Goal: Contribute content: Contribute content

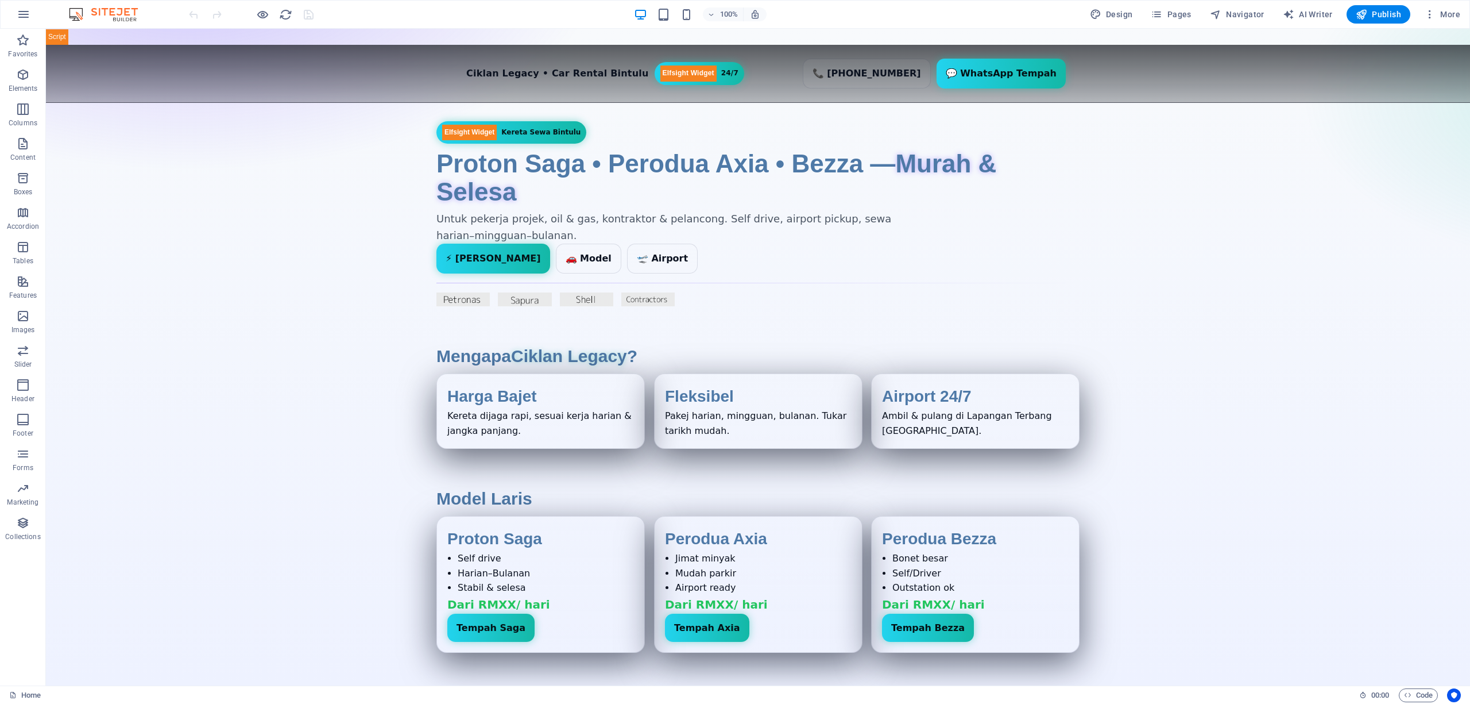
drag, startPoint x: 46, startPoint y: 29, endPoint x: 1222, endPoint y: 334, distance: 1215.2
click at [754, 33] on div "+" at bounding box center [758, 34] width 22 height 10
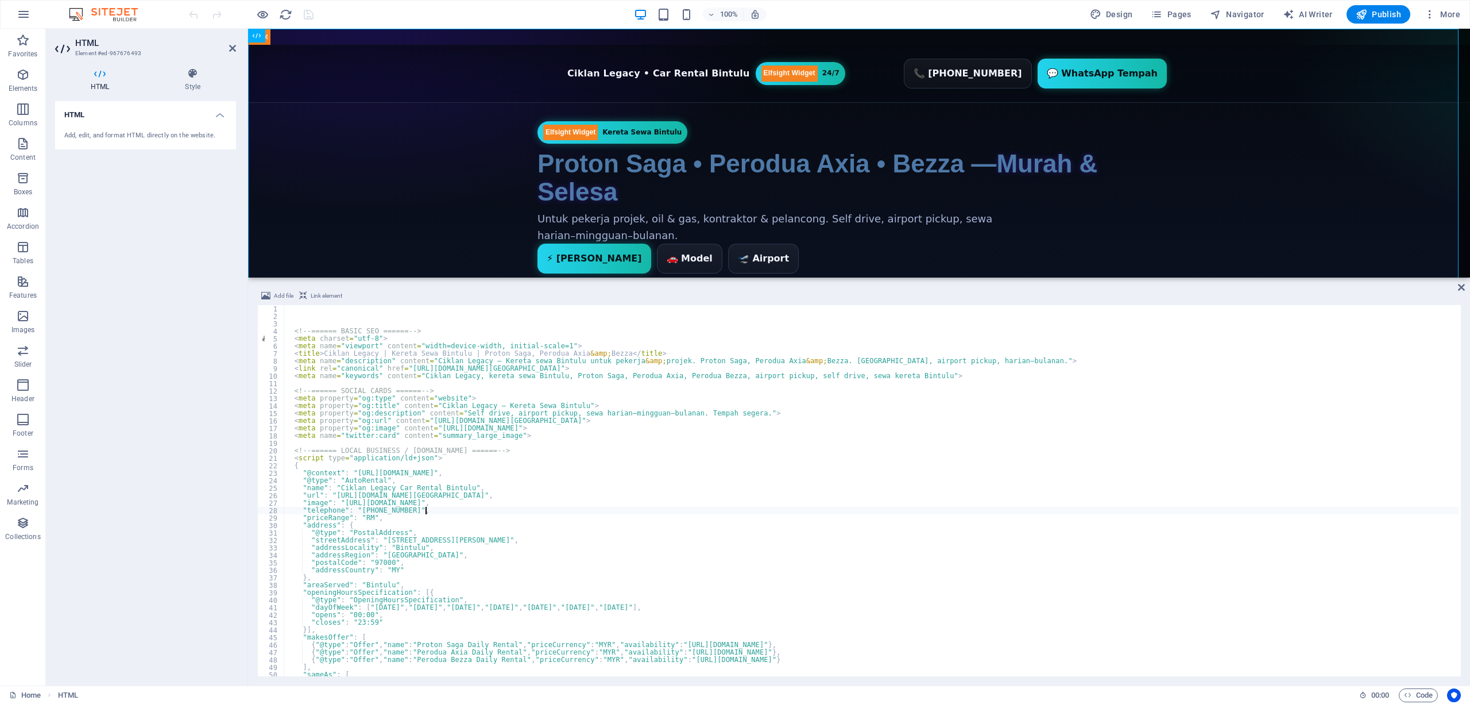
click at [1113, 513] on div "<!-- ====== BASIC SEO ====== --> < meta charset = "utf-8" > < meta name = "view…" at bounding box center [871, 498] width 1175 height 386
type textarea ""telephone": "[PHONE_NUMBER]","
drag, startPoint x: 1461, startPoint y: 287, endPoint x: 1416, endPoint y: 257, distance: 54.3
click at [1461, 287] on icon at bounding box center [1461, 287] width 7 height 9
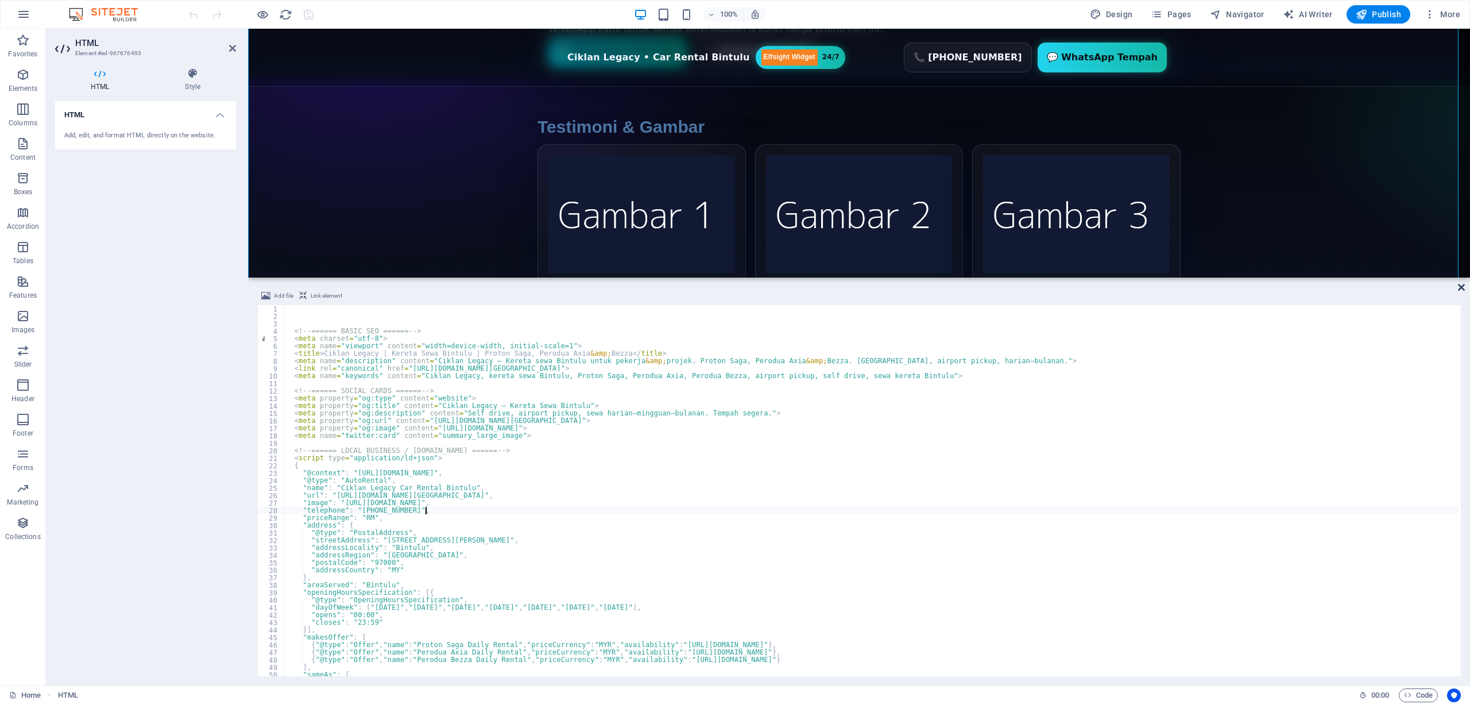
click at [1464, 285] on icon at bounding box center [1461, 287] width 7 height 9
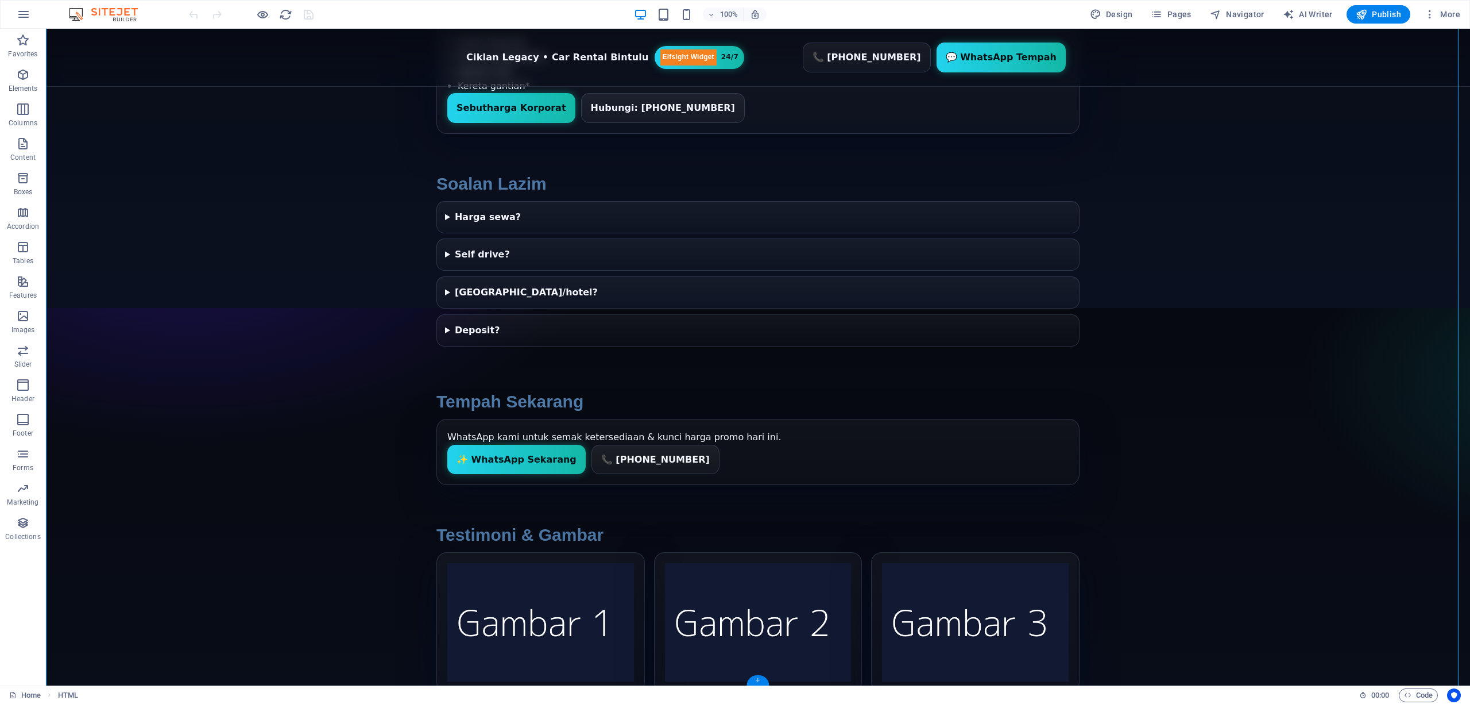
click at [758, 678] on div "+" at bounding box center [758, 680] width 22 height 10
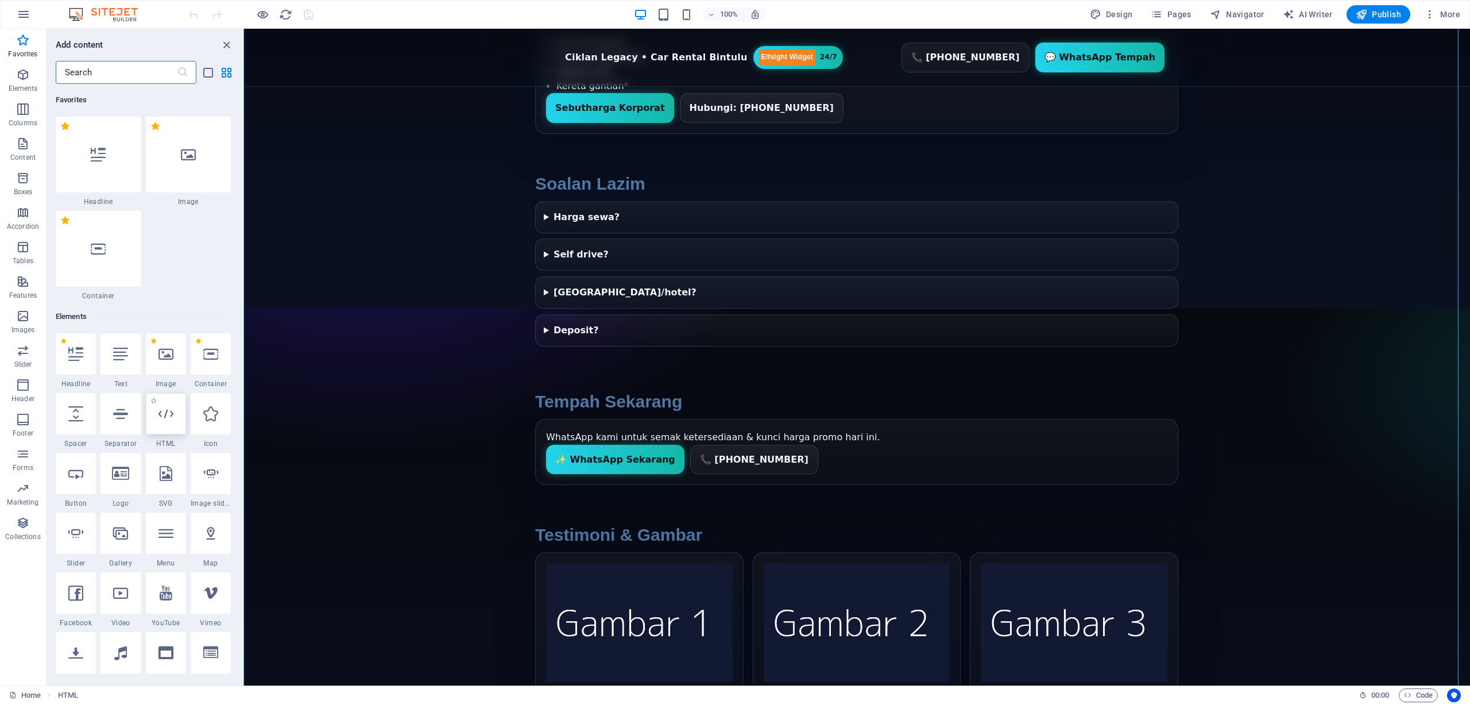
scroll to position [1152, 0]
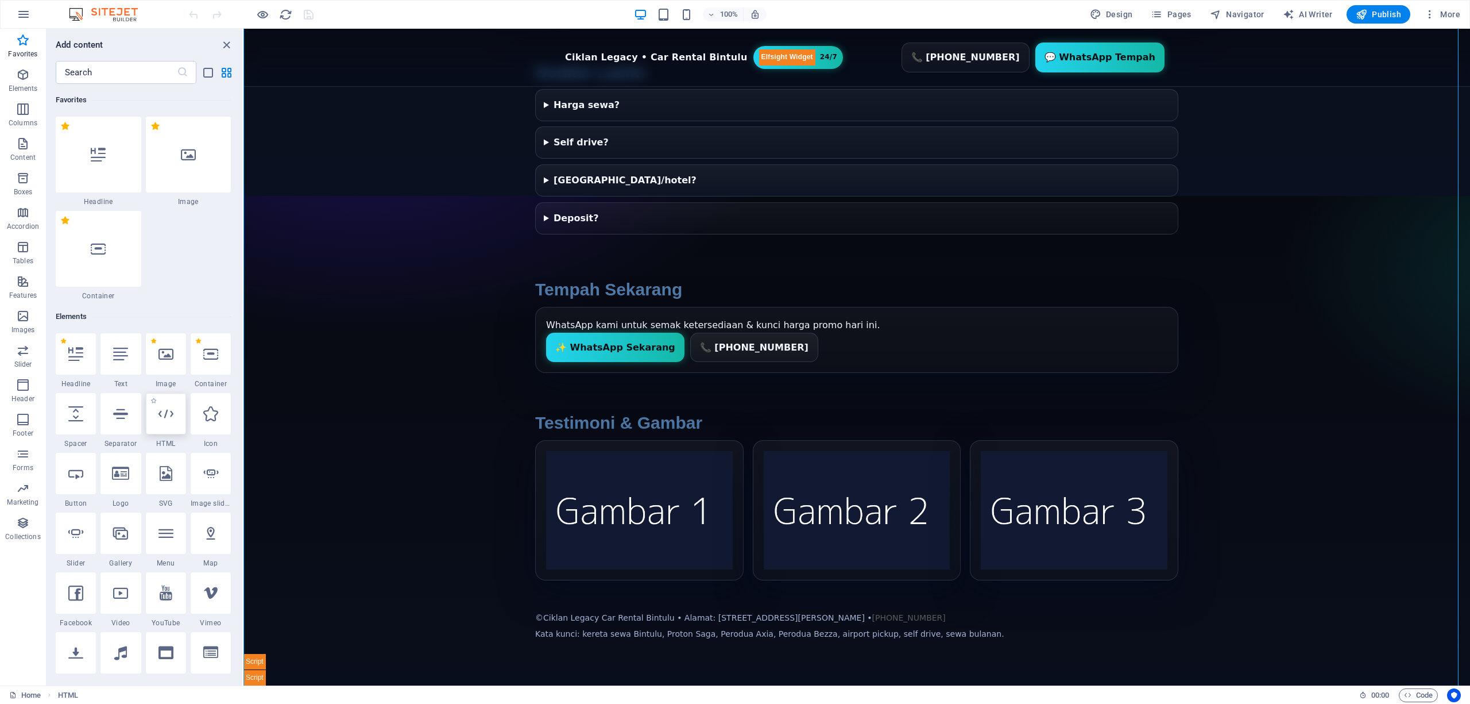
click at [168, 420] on icon at bounding box center [166, 413] width 15 height 15
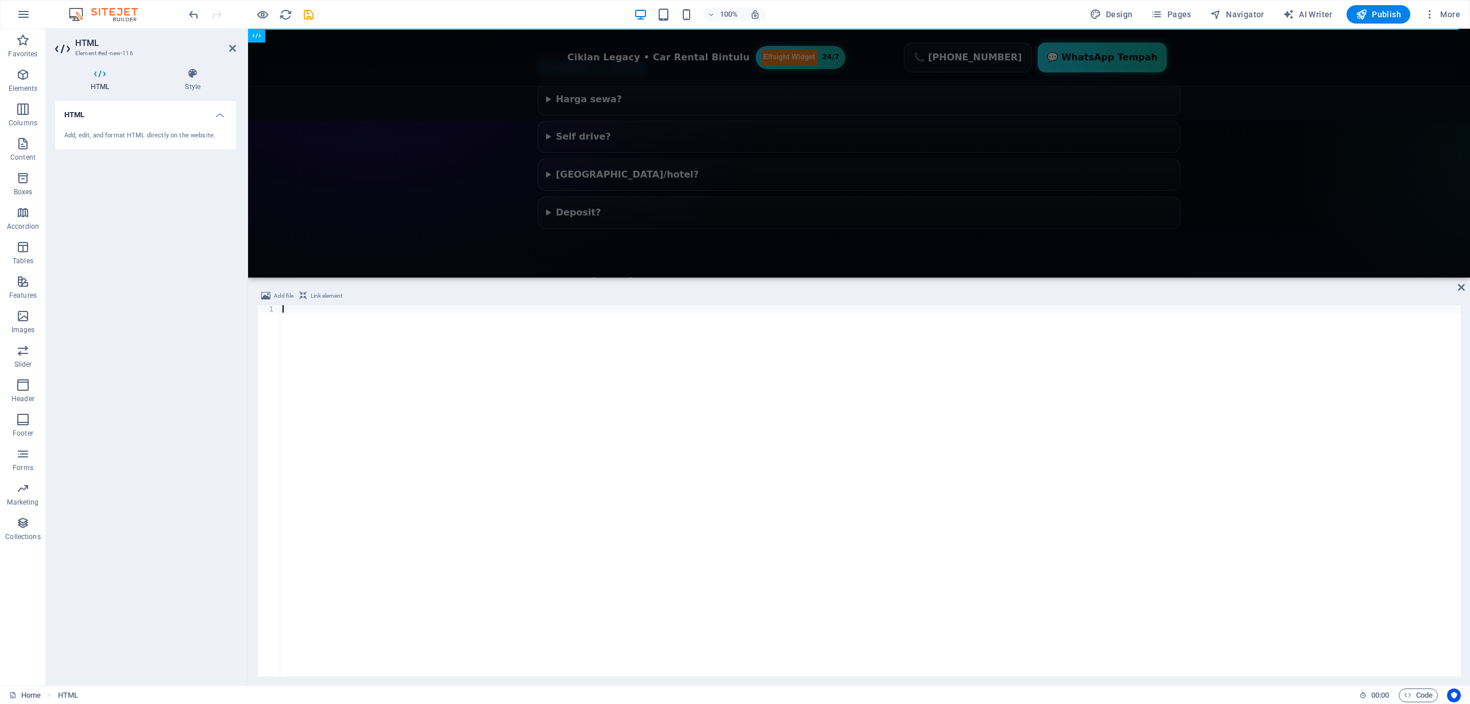
scroll to position [0, 0]
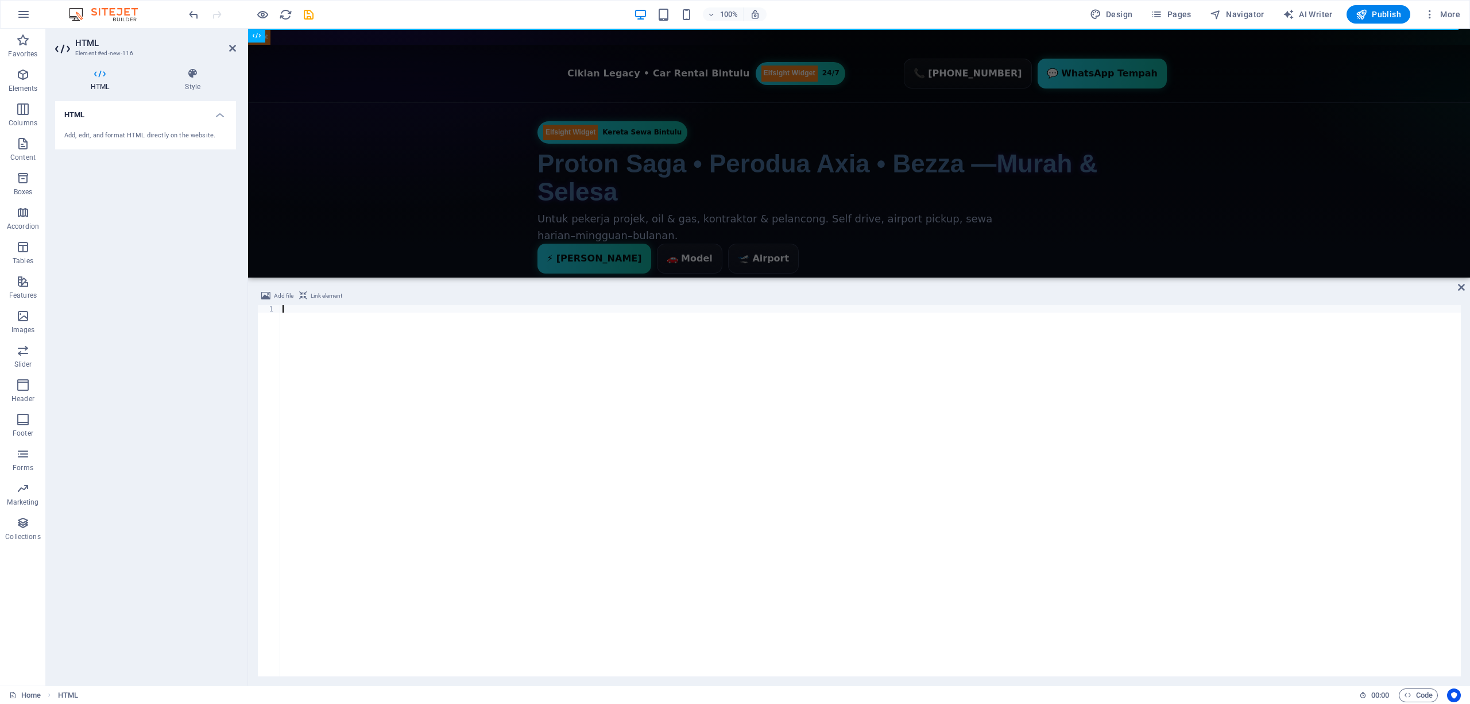
click at [639, 546] on div at bounding box center [870, 498] width 1181 height 386
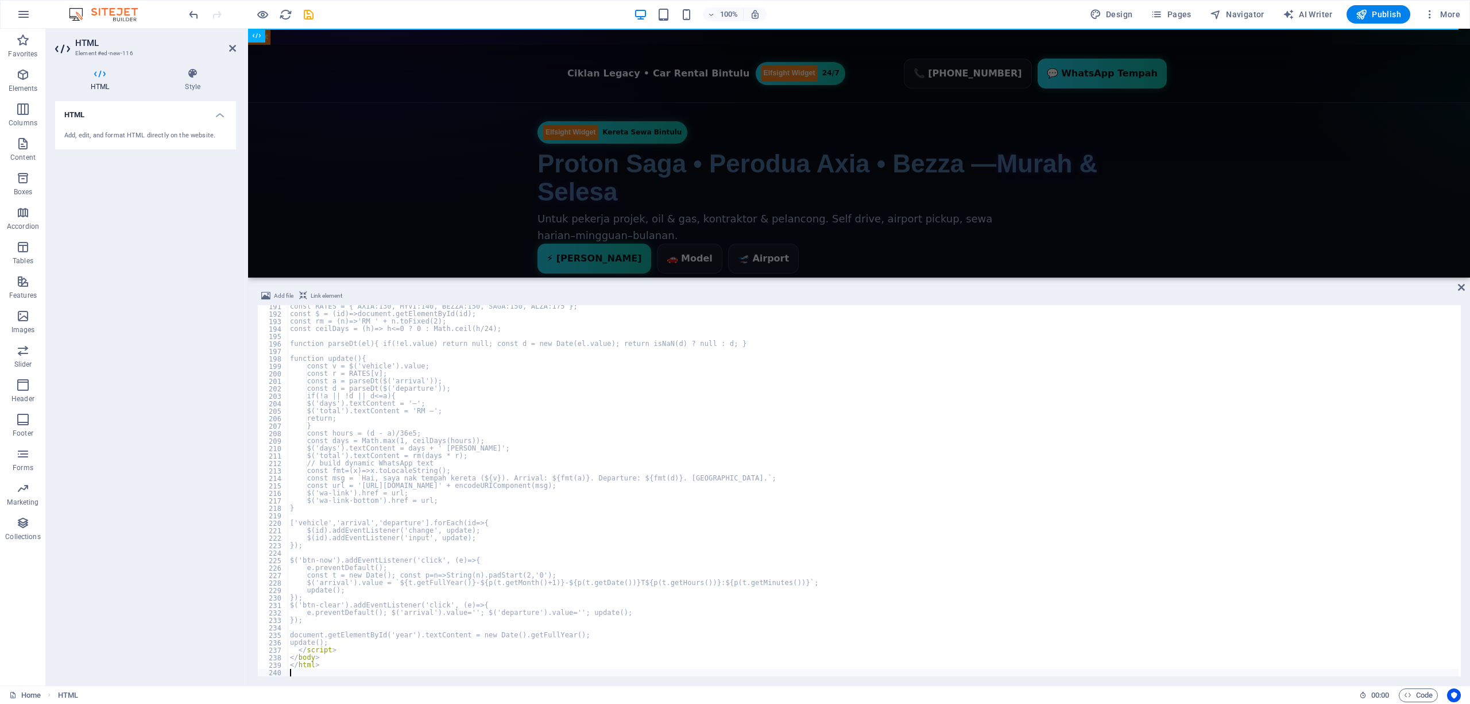
scroll to position [1420, 0]
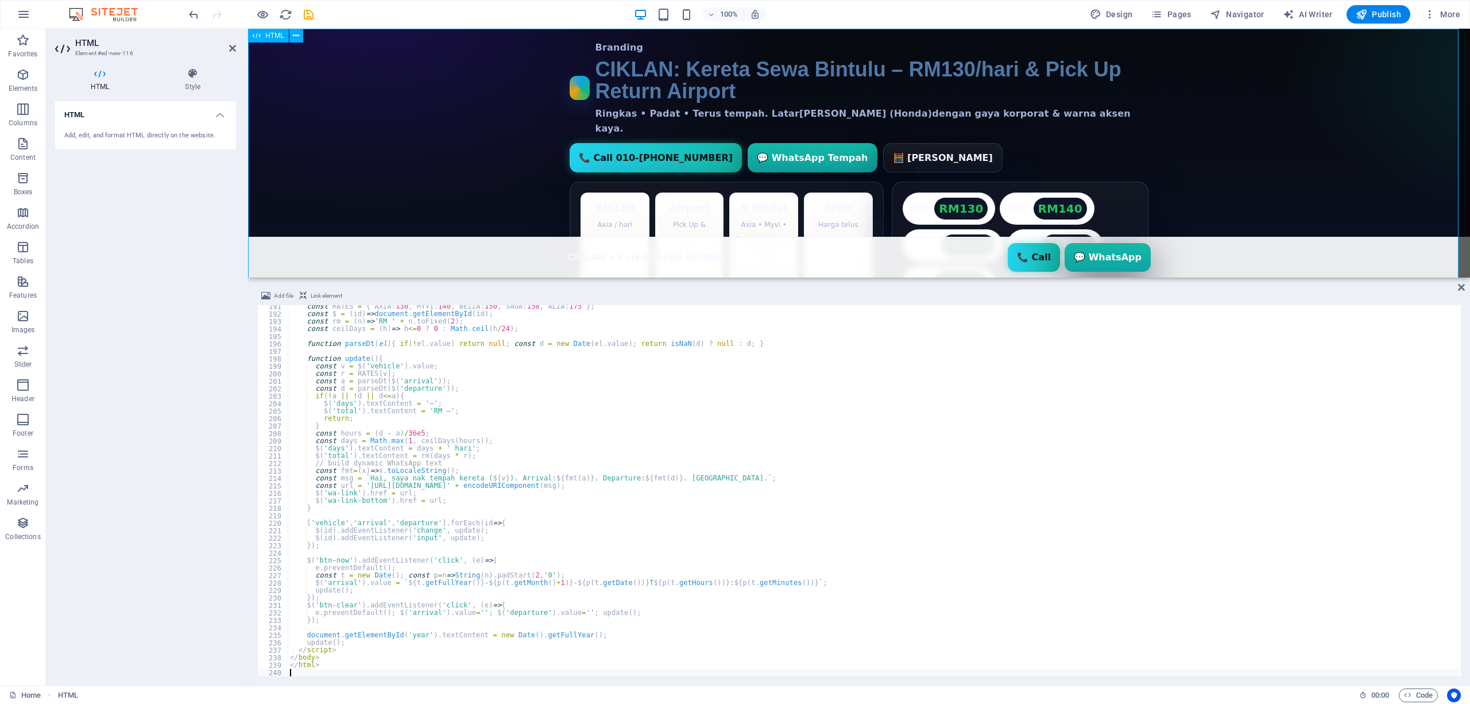
click at [1303, 124] on div "CIKLAN: Kereta Sewa Bintulu – RM130/hari & Pick Up Return Airport Branding CIKL…" at bounding box center [859, 455] width 1222 height 852
click at [1459, 288] on icon at bounding box center [1461, 287] width 7 height 9
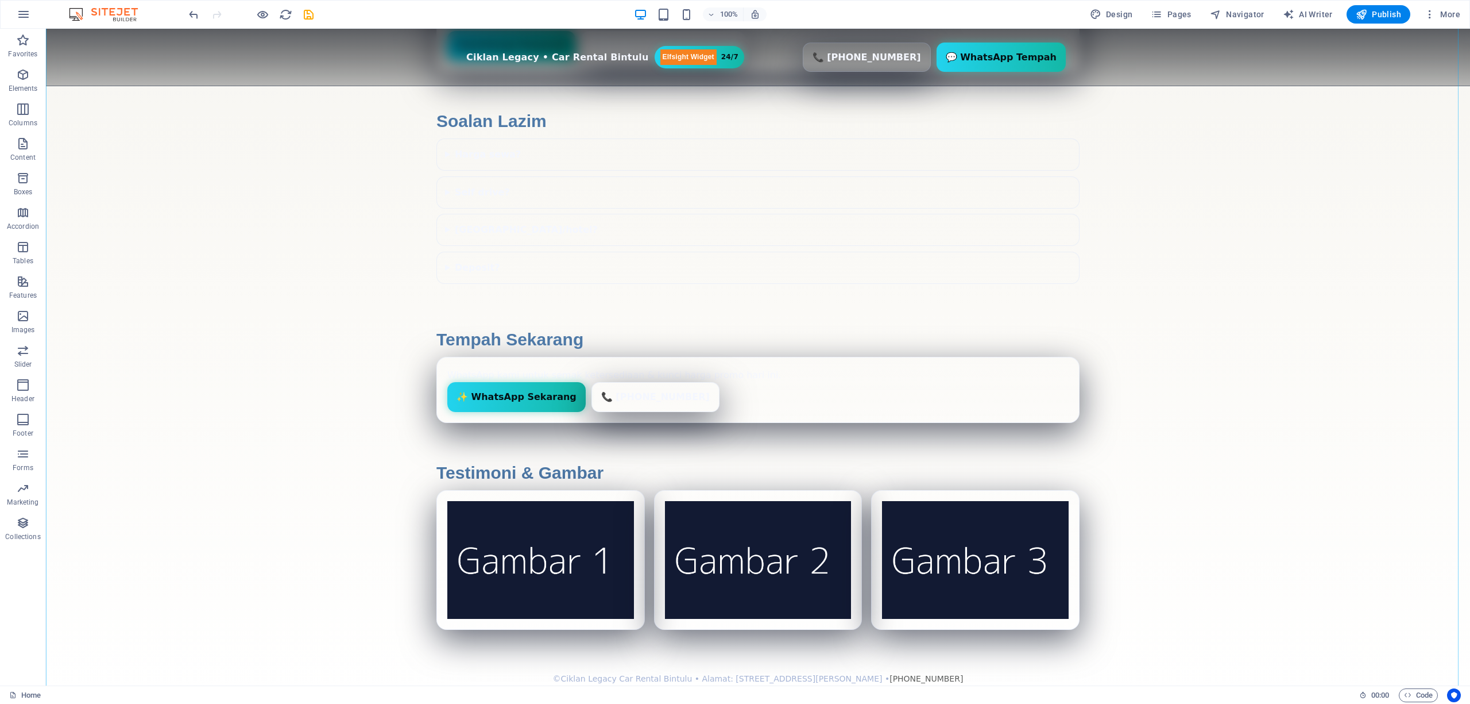
scroll to position [2024, 0]
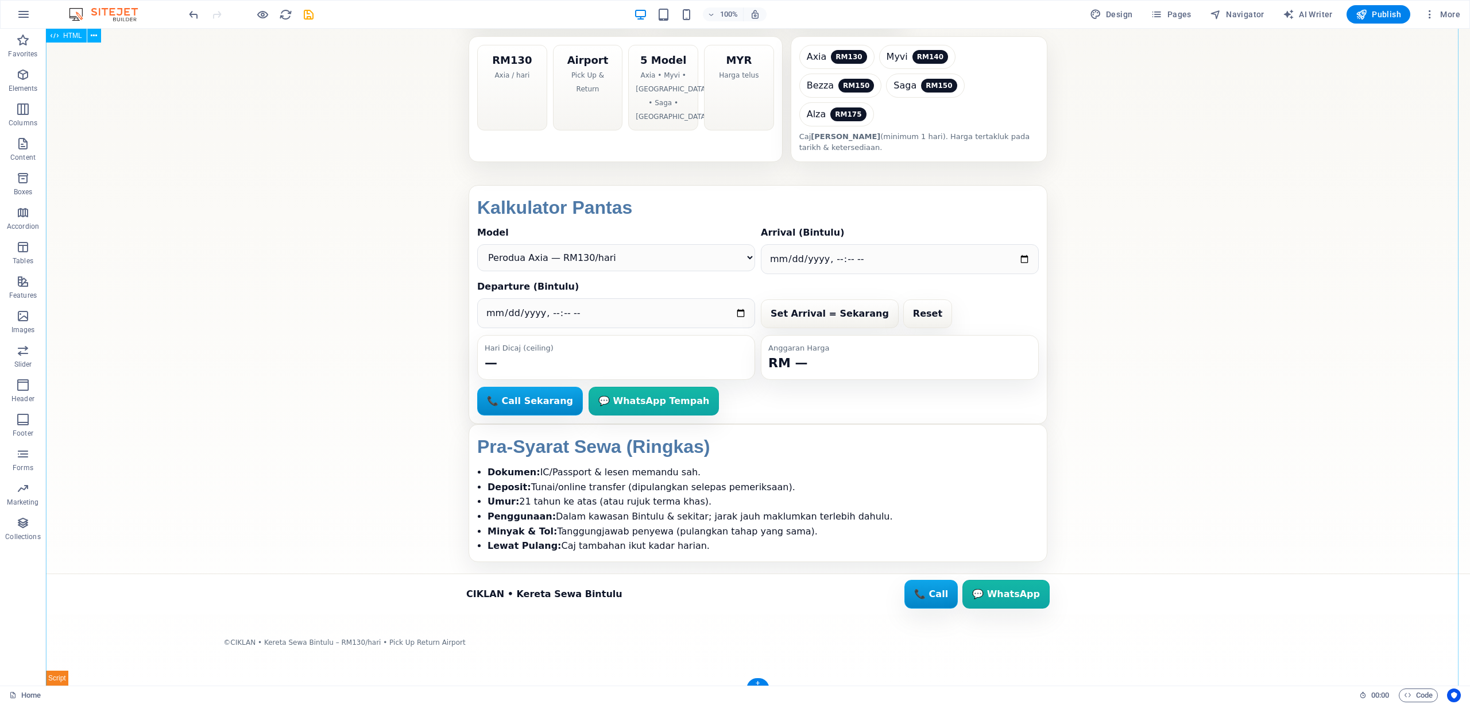
scroll to position [104, 0]
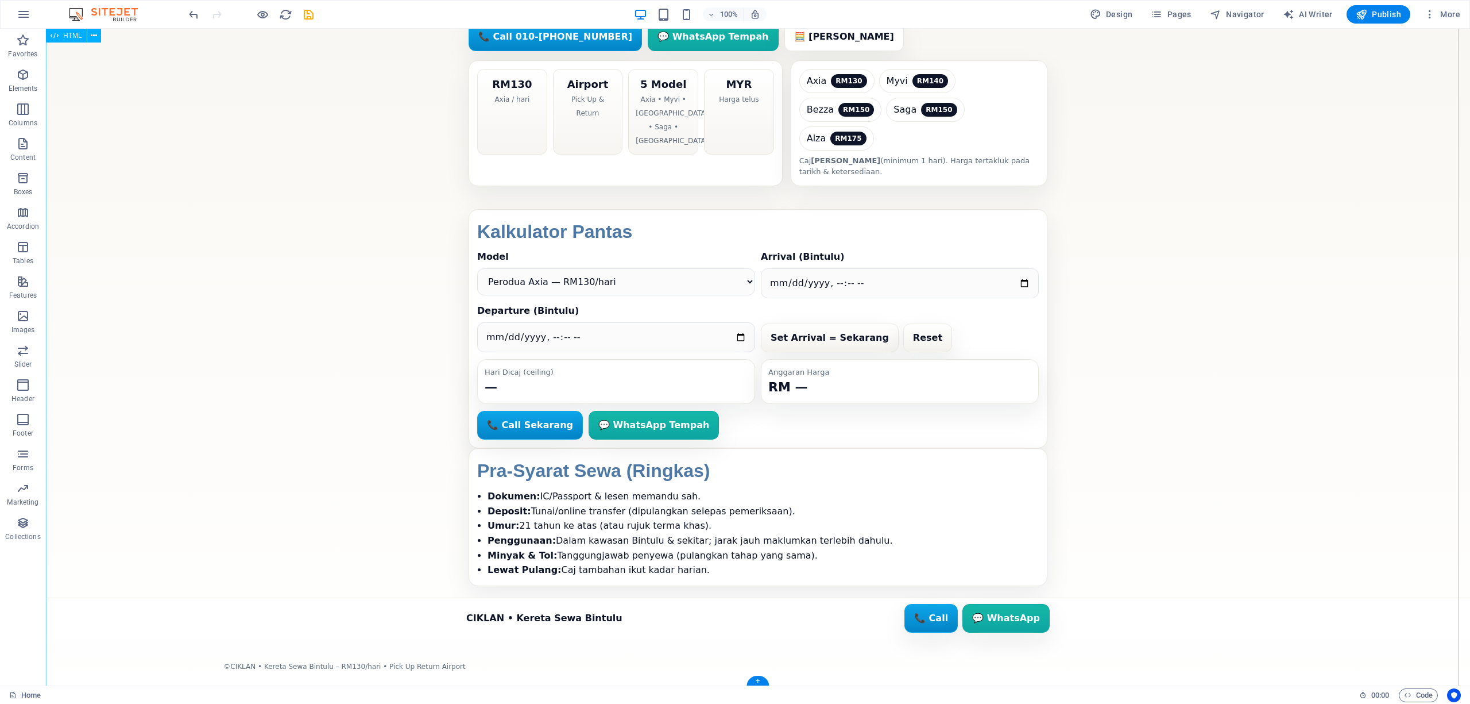
click at [800, 628] on div "CIKLAN: Kereta Sewa Bintulu – RM130/hari & Pick Up Return Airport Branding CIKL…" at bounding box center [758, 317] width 1424 height 785
click at [1161, 327] on div "CIKLAN: Kereta Sewa Bintulu – RM130/hari & Pick Up Return Airport Branding CIKL…" at bounding box center [758, 317] width 1424 height 785
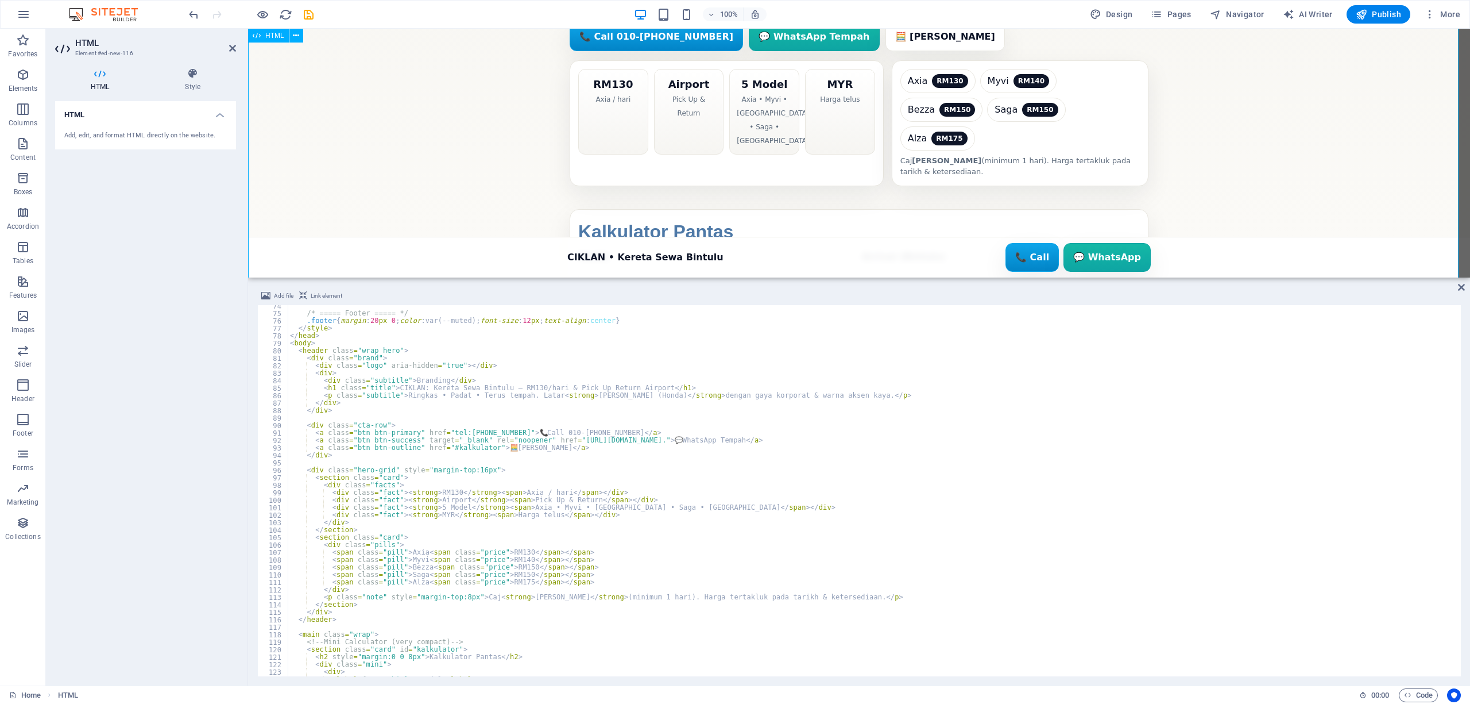
scroll to position [0, 0]
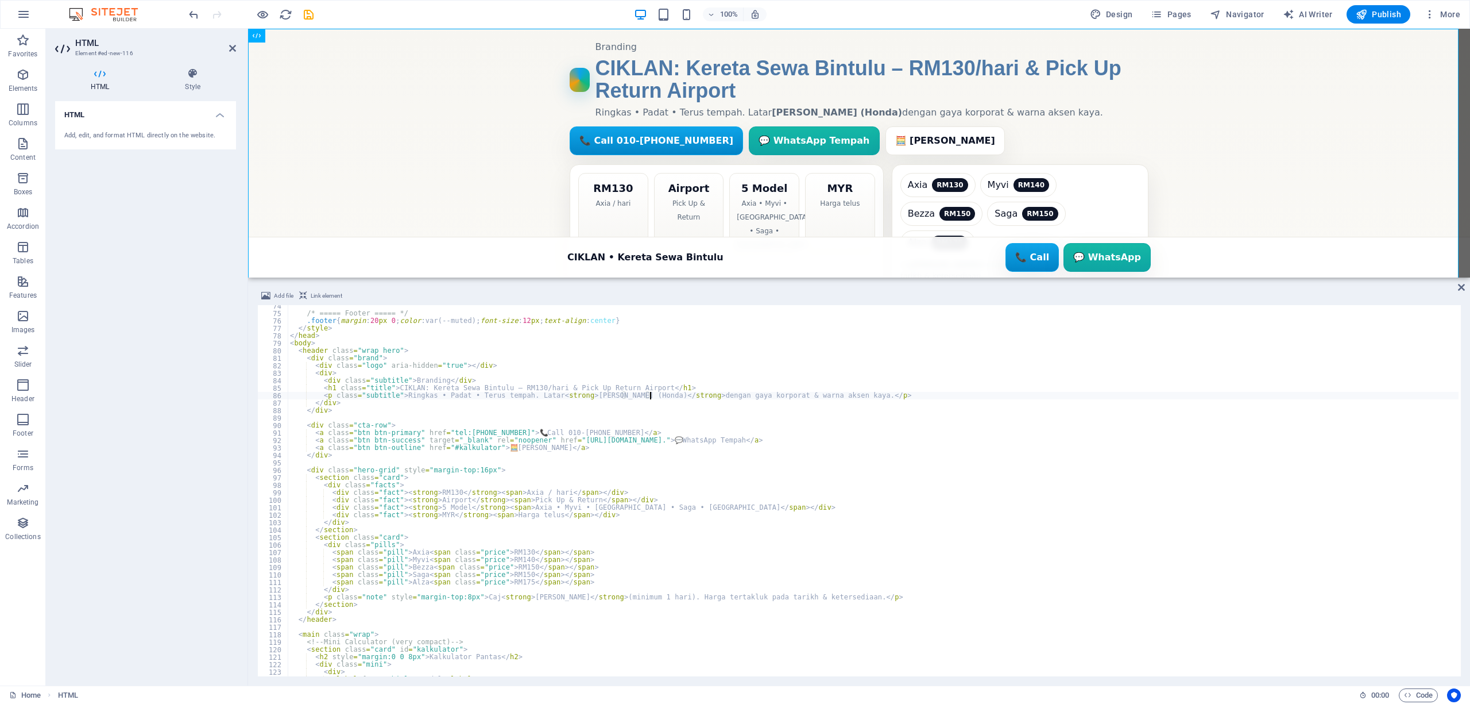
click at [650, 397] on div "/* ===== Footer ===== */ .footer { margin : 20 px 0 ; color : var(--muted) ; fo…" at bounding box center [873, 495] width 1171 height 386
click at [535, 394] on div "/* ===== Footer ===== */ .footer { margin : 20 px 0 ; color : var(--muted) ; fo…" at bounding box center [873, 495] width 1171 height 386
click at [534, 394] on div "/* ===== Footer ===== */ .footer { margin : 20 px 0 ; color : var(--muted) ; fo…" at bounding box center [873, 495] width 1171 height 386
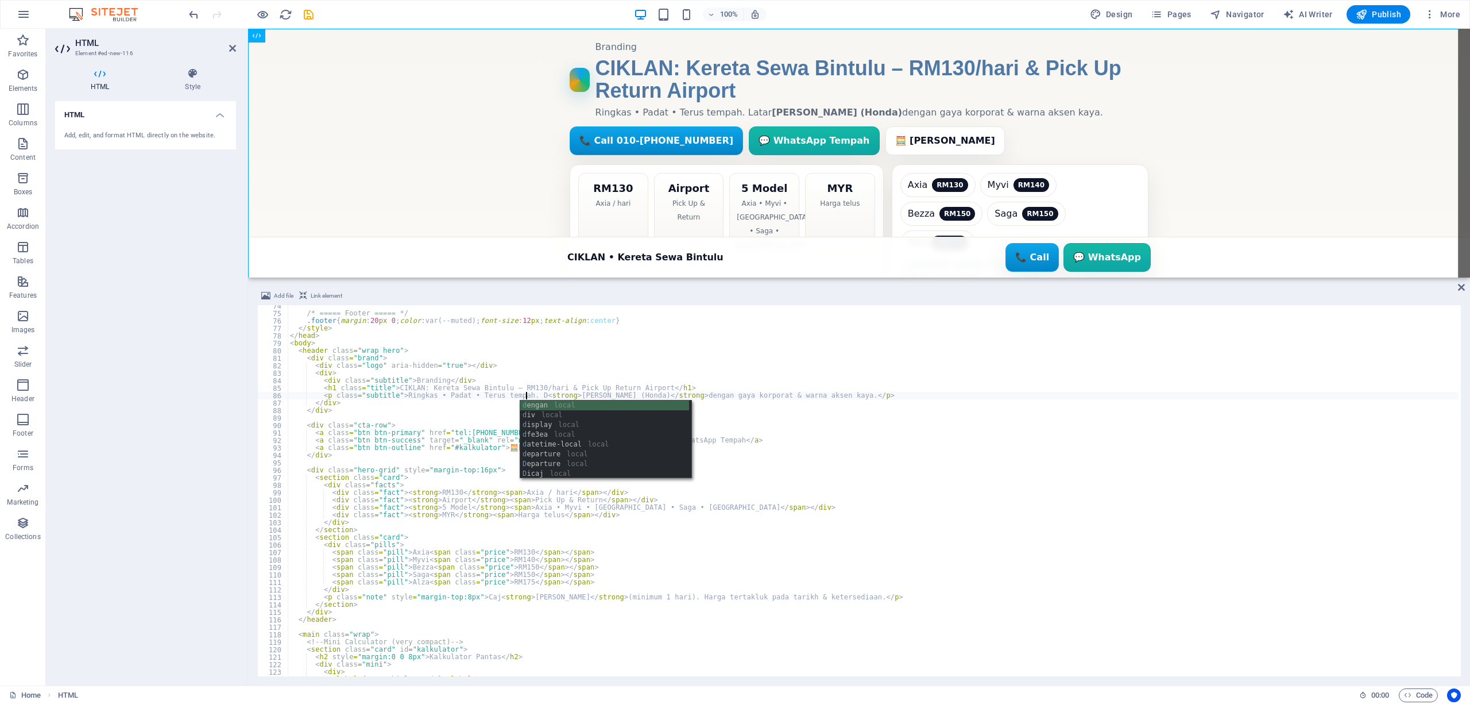
scroll to position [0, 20]
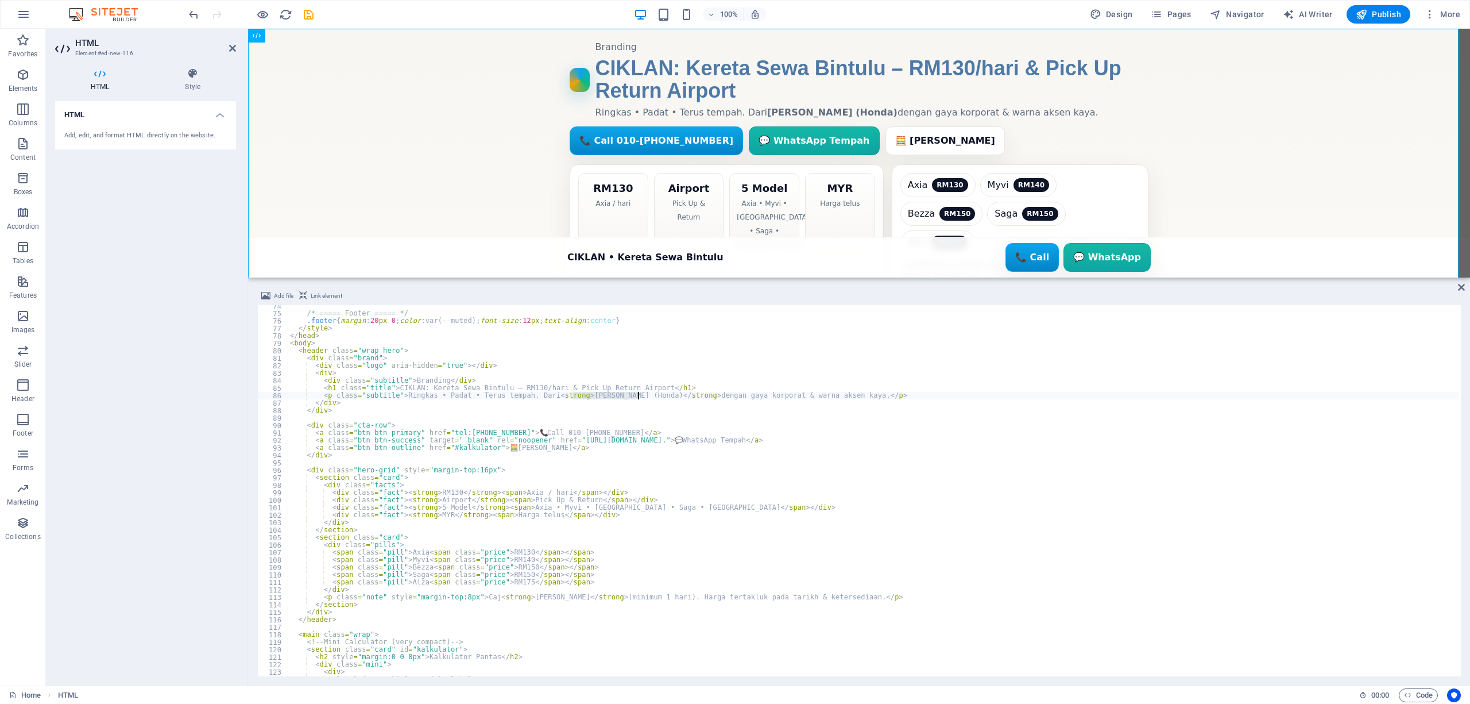
drag, startPoint x: 573, startPoint y: 394, endPoint x: 639, endPoint y: 393, distance: 66.0
click at [639, 393] on div "/* ===== Footer ===== */ .footer { margin : 20 px 0 ; color : var(--muted) ; fo…" at bounding box center [873, 495] width 1171 height 386
click at [646, 395] on div "/* ===== Footer ===== */ .footer { margin : 20 px 0 ; color : var(--muted) ; fo…" at bounding box center [873, 495] width 1171 height 386
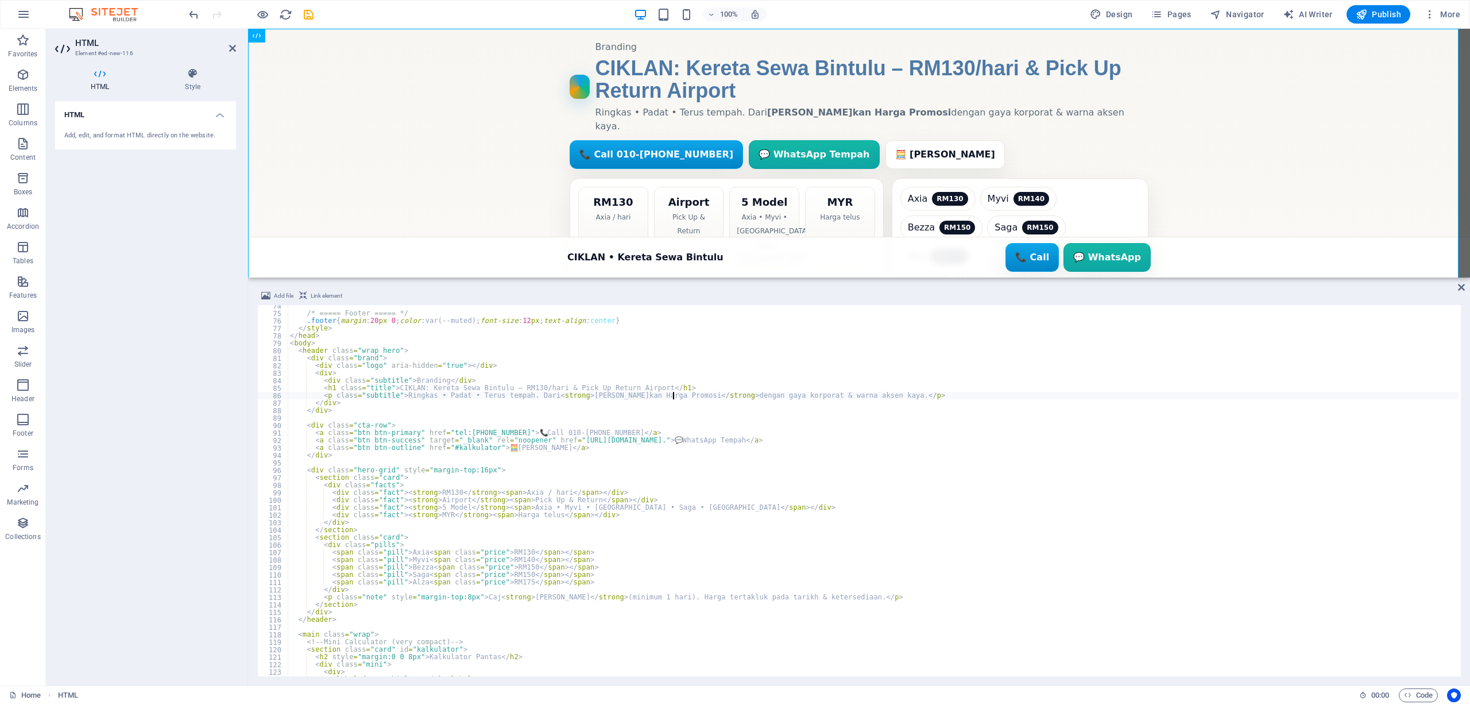
click at [713, 393] on div "/* ===== Footer ===== */ .footer { margin : 20 px 0 ; color : var(--muted) ; fo…" at bounding box center [873, 495] width 1171 height 386
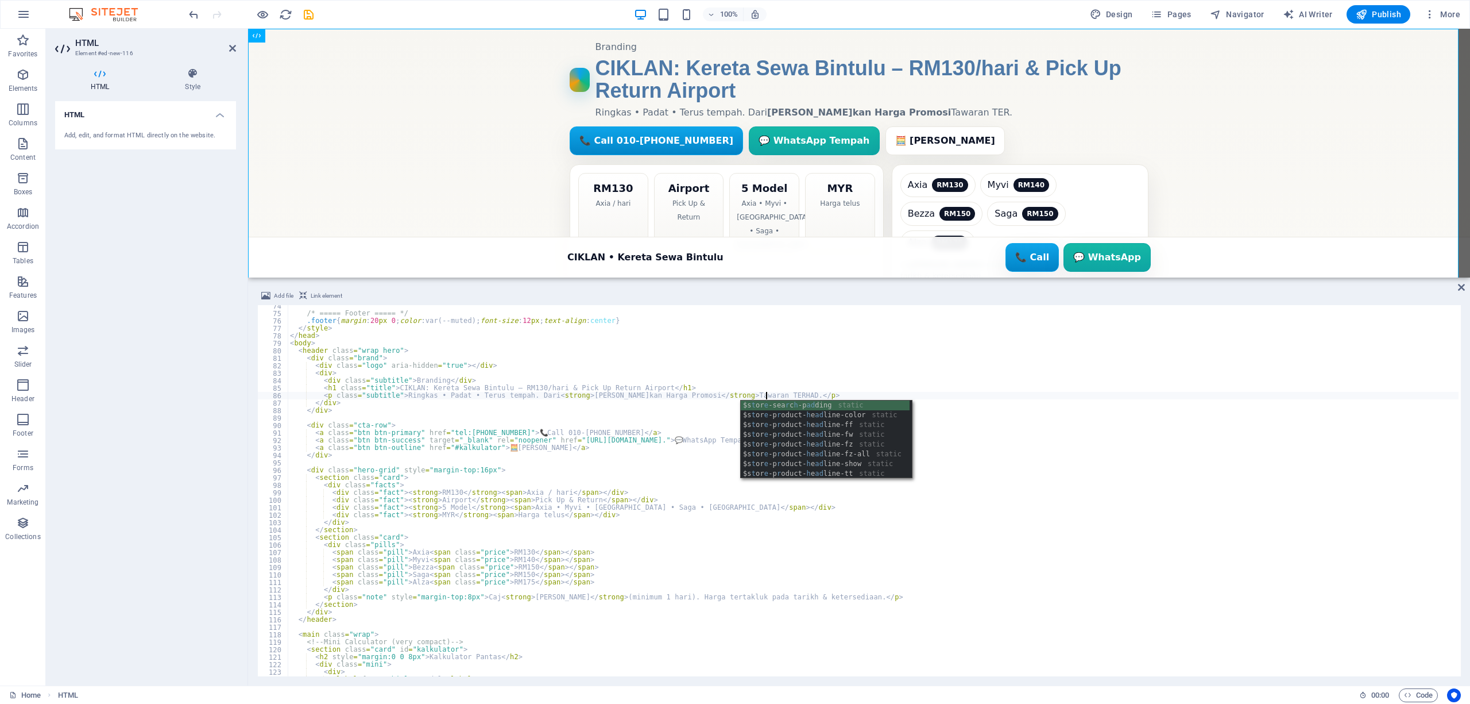
scroll to position [0, 39]
click at [423, 397] on div "/* ===== Footer ===== */ .footer { margin : 20 px 0 ; color : var(--muted) ; fo…" at bounding box center [873, 495] width 1171 height 386
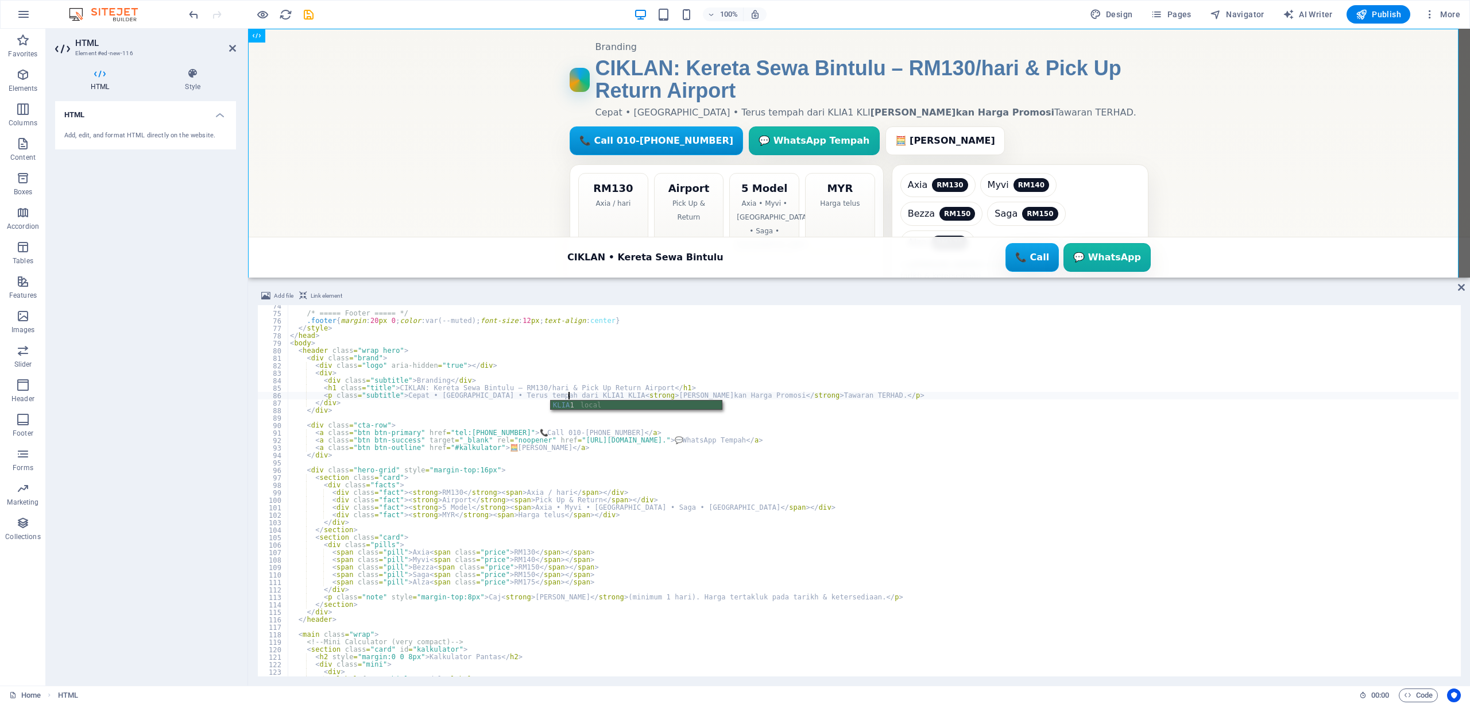
scroll to position [0, 23]
click at [416, 381] on div "/* ===== Footer ===== */ .footer { margin : 20 px 0 ; color : var(--muted) ; fo…" at bounding box center [873, 495] width 1171 height 386
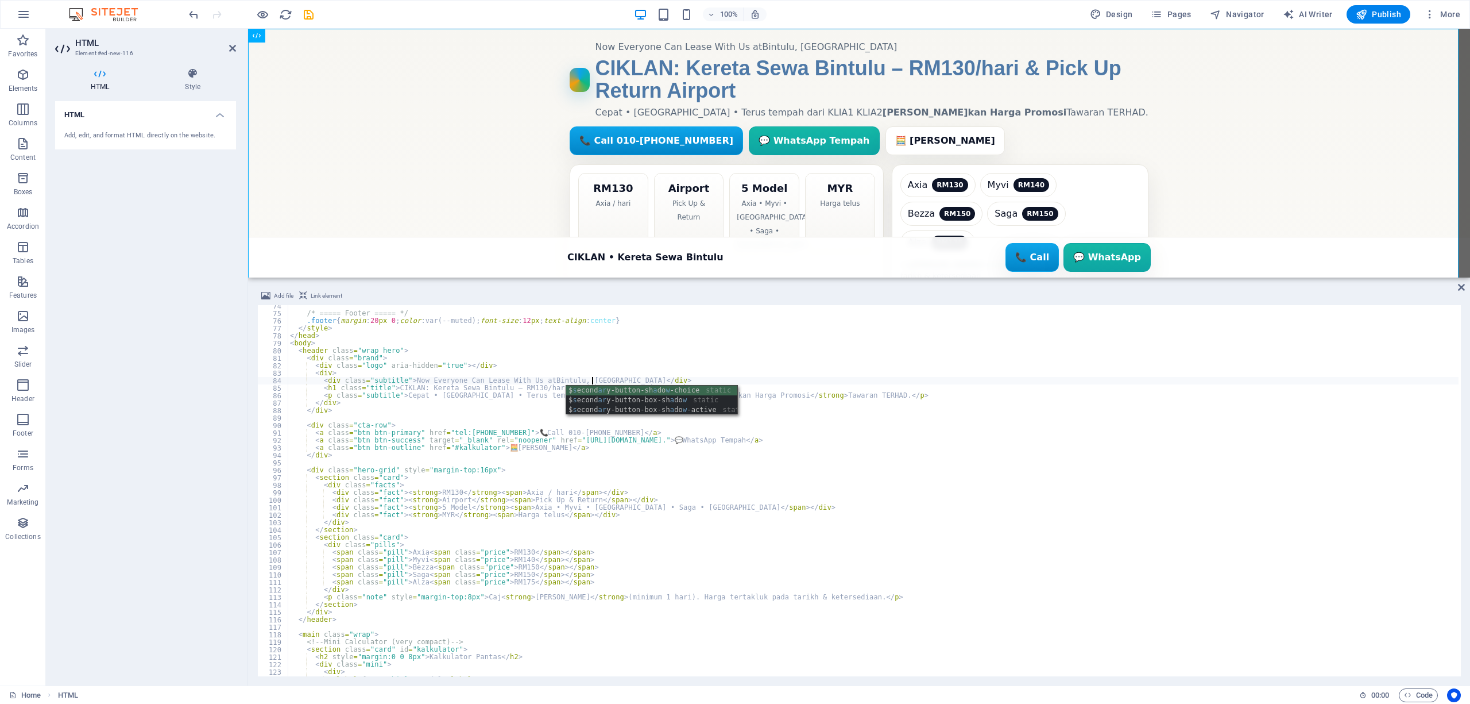
scroll to position [0, 25]
click at [533, 378] on div "/* ===== Footer ===== */ .footer { margin : 20 px 0 ; color : var(--muted) ; fo…" at bounding box center [873, 495] width 1171 height 386
type textarea "<div class="subtitle">Now Everyone Can Lease With Us at [GEOGRAPHIC_DATA], [GEO…"
click at [1373, 15] on span "Publish" at bounding box center [1378, 14] width 45 height 11
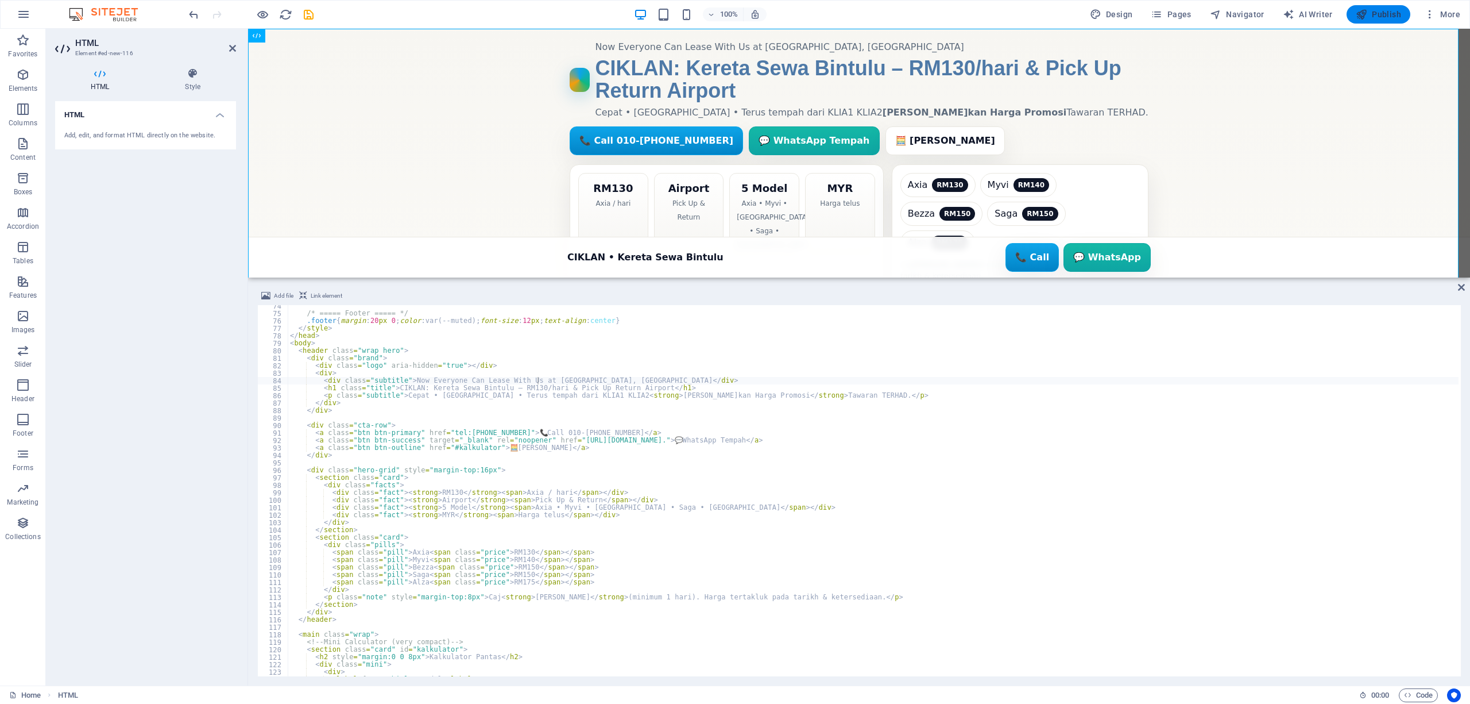
click at [1373, 15] on span "Publish" at bounding box center [1378, 14] width 45 height 11
